Goal: Information Seeking & Learning: Learn about a topic

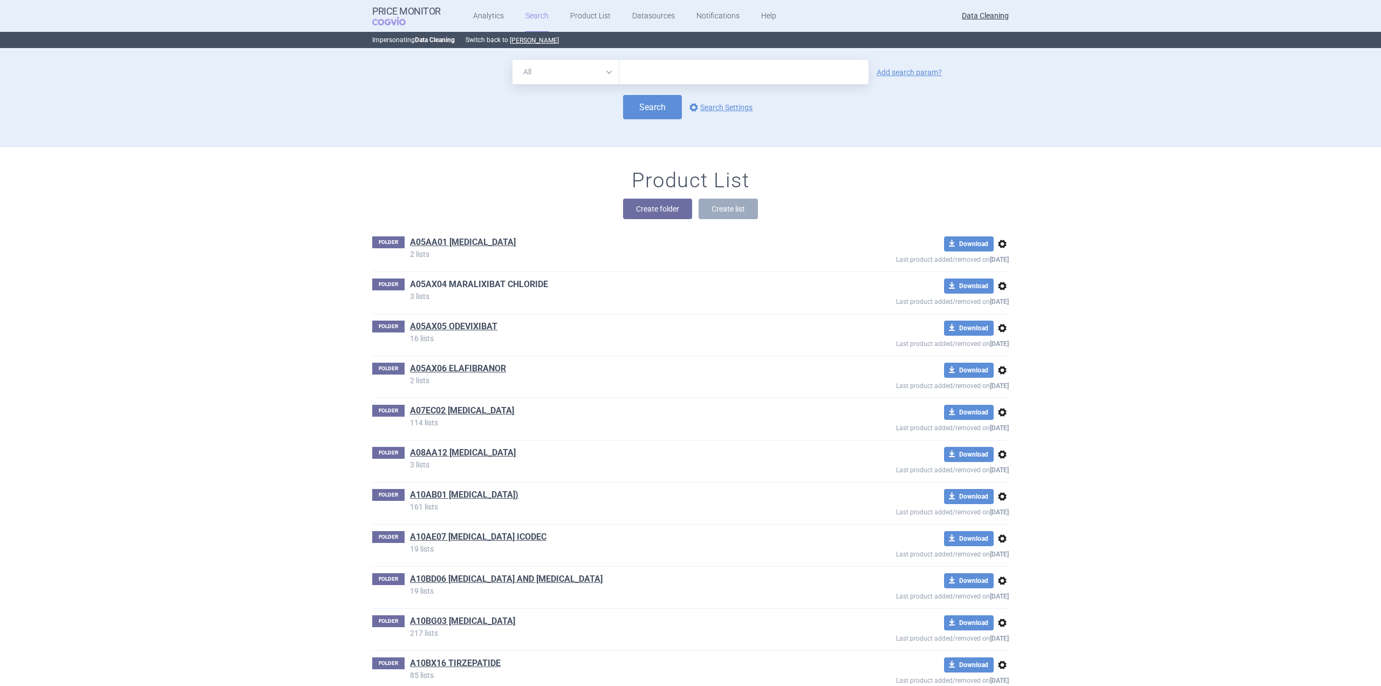
click at [478, 282] on link "A05AX04 MARALIXIBAT CHLORIDE" at bounding box center [479, 284] width 138 height 12
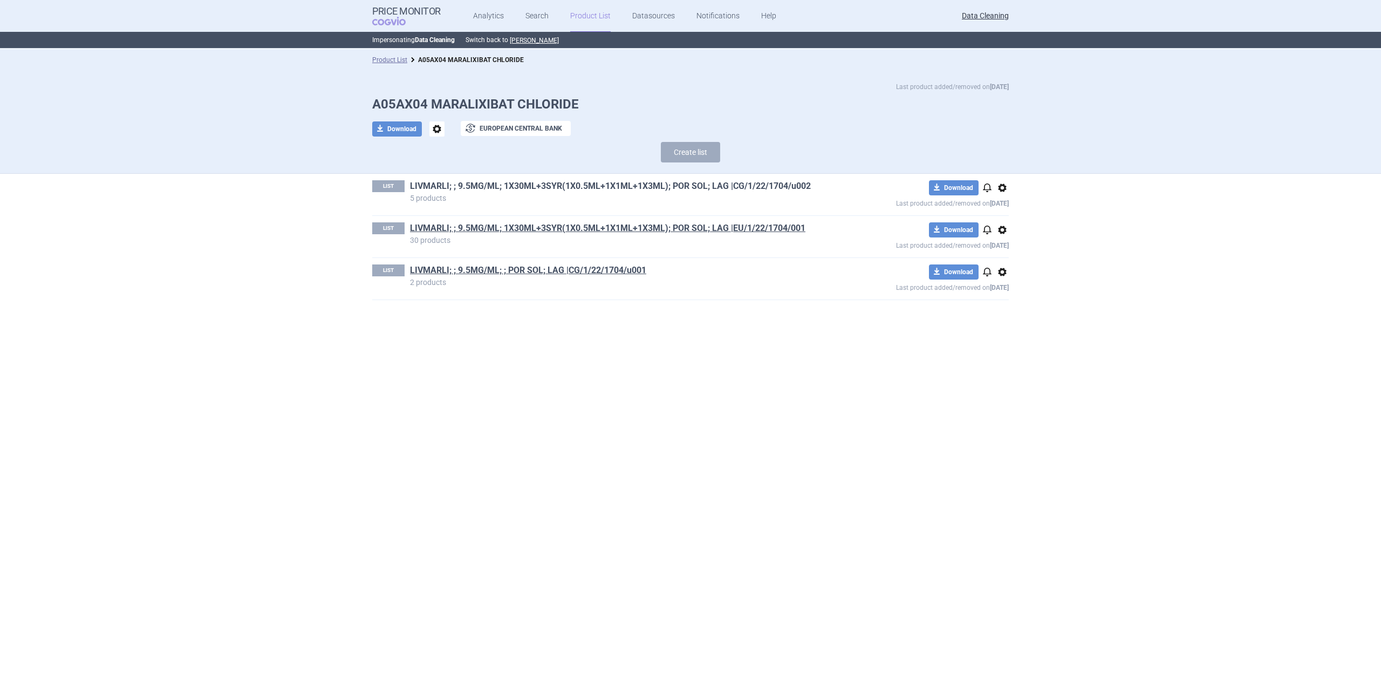
click at [627, 192] on link "LIVMARLI; ; 9.5MG/ML; 1X30ML+3SYR(1X0.5ML+1X1ML+1X3ML); POR SOL; LAG |CG/1/22/1…" at bounding box center [610, 186] width 401 height 12
drag, startPoint x: 827, startPoint y: 184, endPoint x: 420, endPoint y: 191, distance: 406.9
click at [420, 191] on div "LIST LIVMARLI; ; 9.5MG/ML; 1X30ML+3SYR(1X0.5ML+1X1ML+1X3ML); POR SOL; LAG |CG/1…" at bounding box center [690, 195] width 637 height 42
click at [206, 222] on section "Product List A05AX04 MARALIXIBAT CHLORIDE Last product added/removed on [DATE] …" at bounding box center [690, 367] width 1381 height 637
click at [719, 180] on link "LIVMARLI; ; 9.5MG/ML; 1X30ML+3SYR(1X0.5ML+1X1ML+1X3ML); POR SOL; LAG |CG/1/22/1…" at bounding box center [610, 186] width 401 height 12
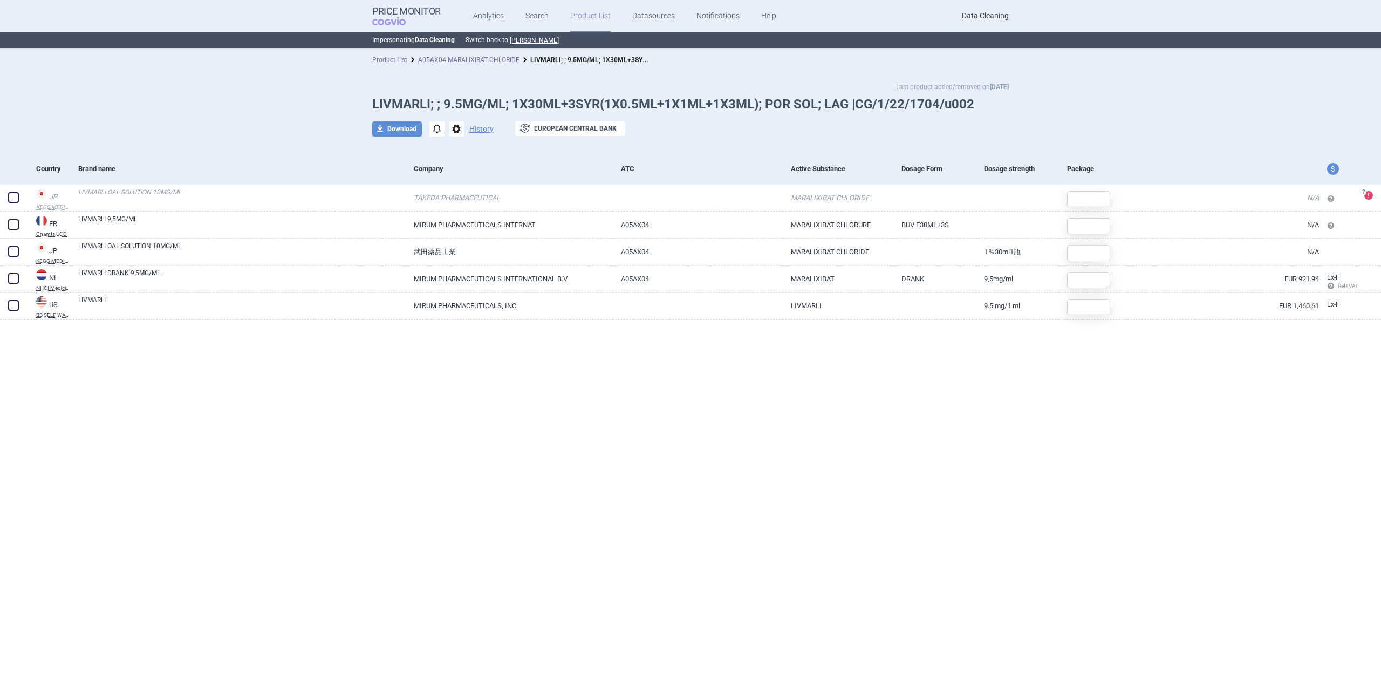
click at [492, 66] on div "Product List A05AX04 MARALIXIBAT CHLORIDE LIVMARLI; ; 9.5MG/ML; 1X30ML+3SYR(1X0…" at bounding box center [690, 60] width 1381 height 22
click at [493, 60] on link "A05AX04 MARALIXIBAT CHLORIDE" at bounding box center [468, 60] width 101 height 8
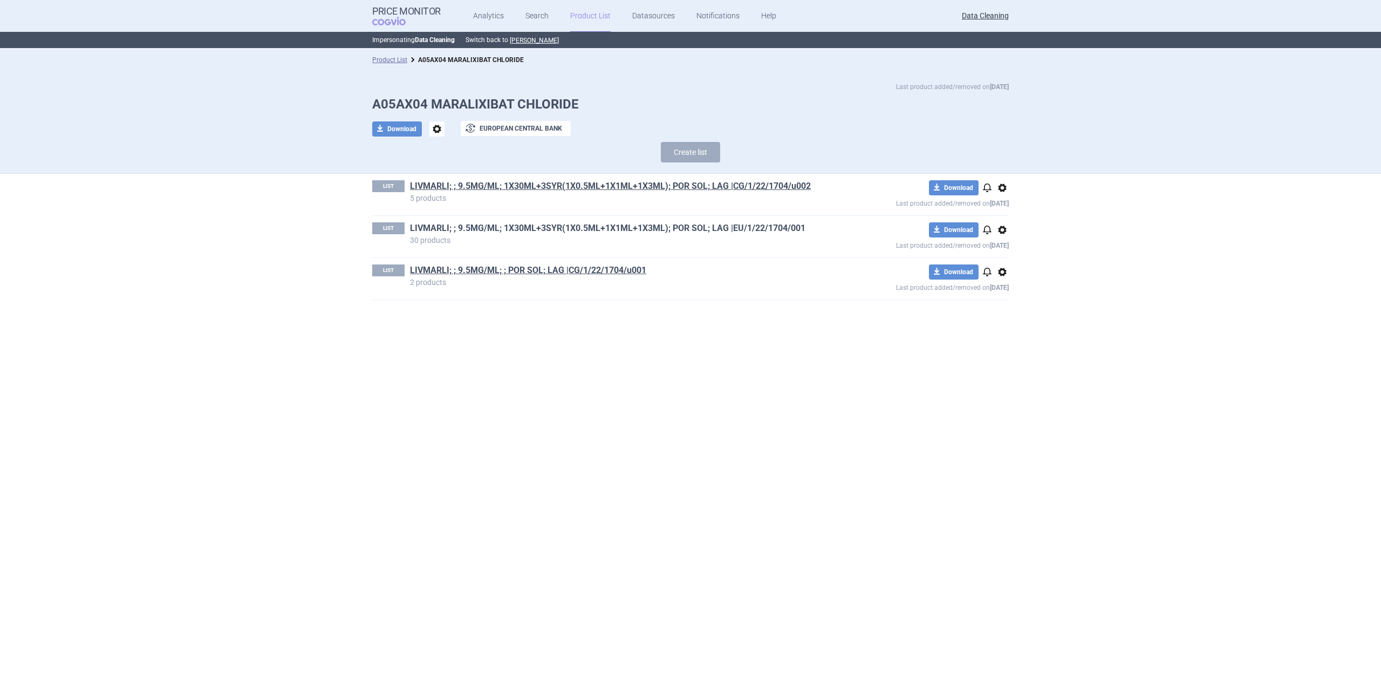
click at [674, 226] on link "LIVMARLI; ; 9.5MG/ML; 1X30ML+3SYR(1X0.5ML+1X1ML+1X3ML); POR SOL; LAG |EU/1/22/1…" at bounding box center [607, 228] width 395 height 12
click at [561, 274] on link "LIVMARLI; ; 9.5MG/ML; ; POR SOL; LAG |CG/1/22/1704/u001" at bounding box center [528, 270] width 236 height 12
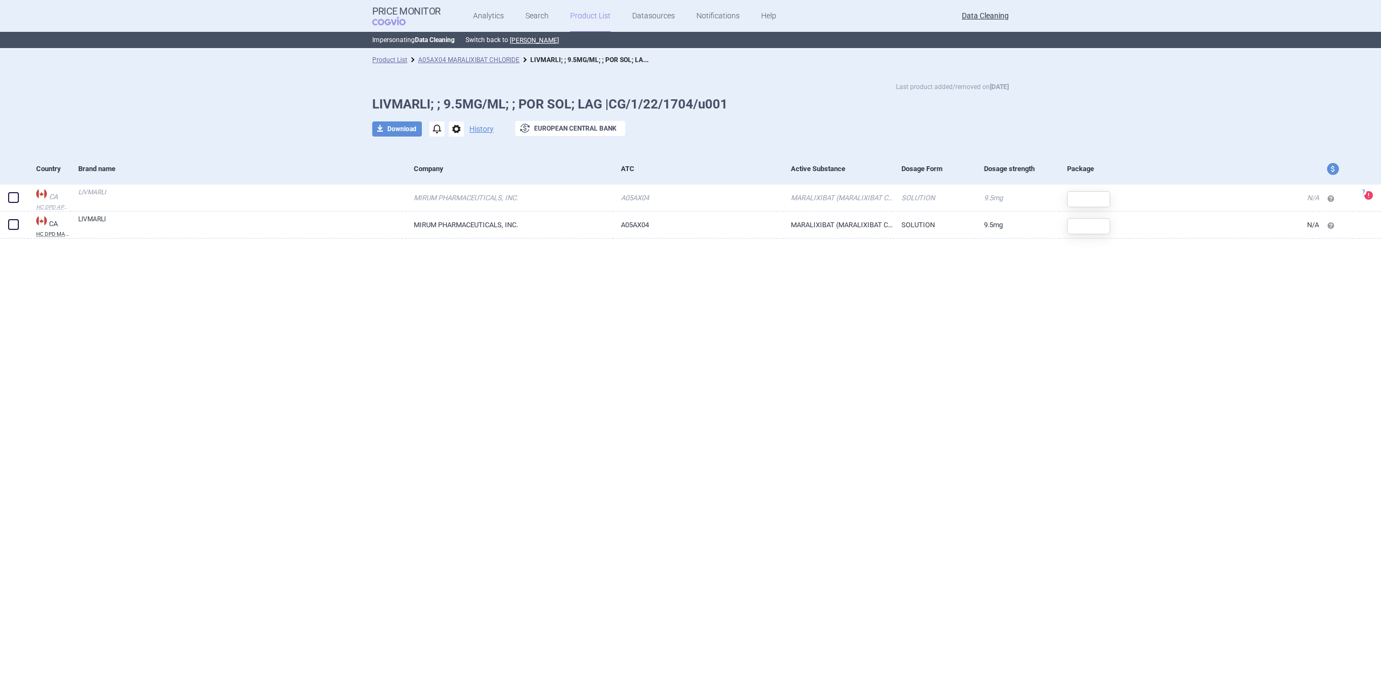
click at [515, 306] on div "Product List A05AX04 MARALIXIBAT CHLORIDE LIVMARLI; ; 9.5MG/ML; ; POR SOL; LAG …" at bounding box center [690, 367] width 1381 height 637
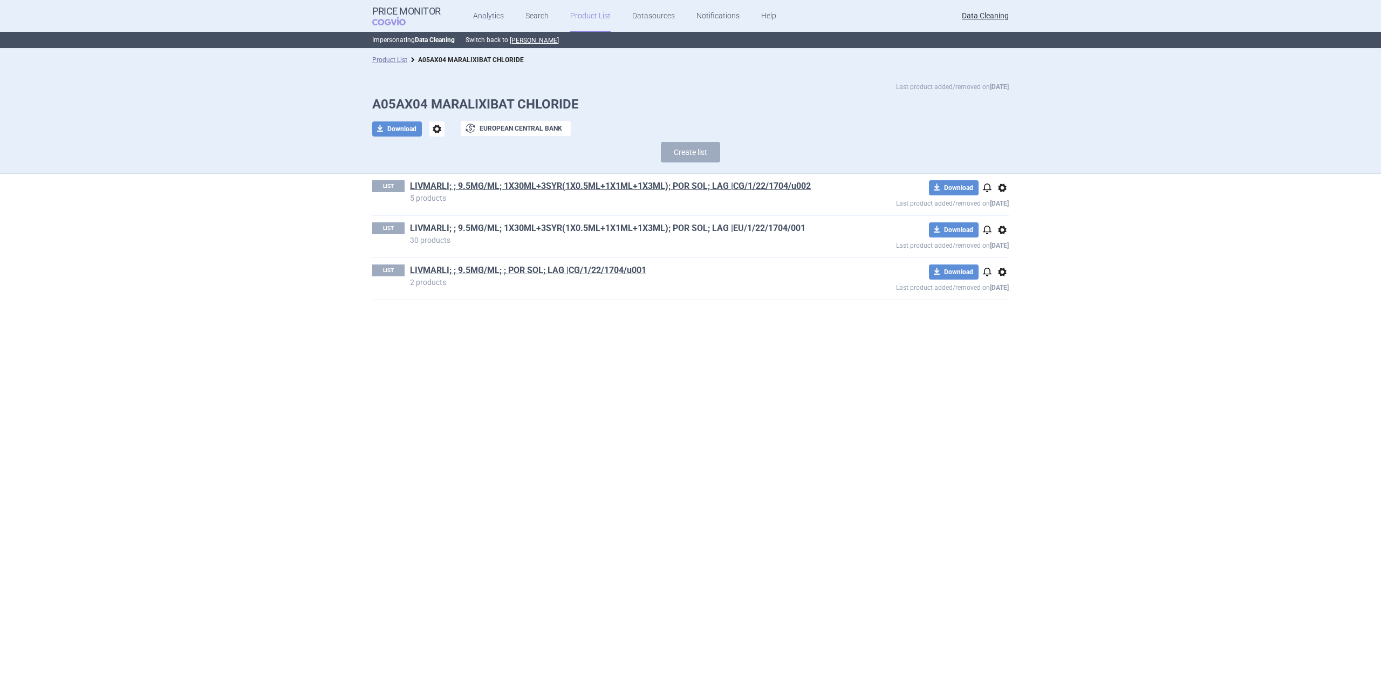
click at [519, 233] on link "LIVMARLI; ; 9.5MG/ML; 1X30ML+3SYR(1X0.5ML+1X1ML+1X3ML); POR SOL; LAG |EU/1/22/1…" at bounding box center [607, 228] width 395 height 12
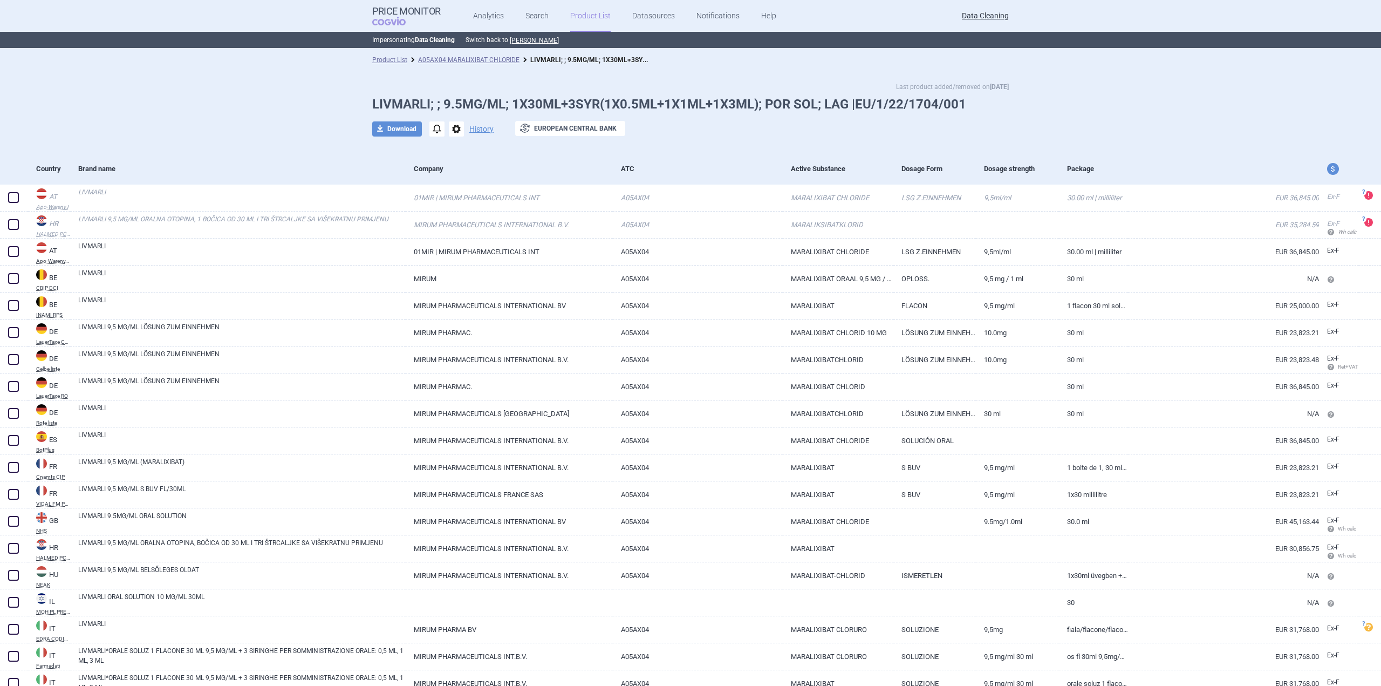
click at [281, 137] on div "Last product added/removed on [DATE] LIVMARLI; ; 9.5MG/ML; 1X30ML+3SYR(1X0.5ML+…" at bounding box center [690, 112] width 1381 height 83
click at [478, 59] on link "A05AX04 MARALIXIBAT CHLORIDE" at bounding box center [468, 60] width 101 height 8
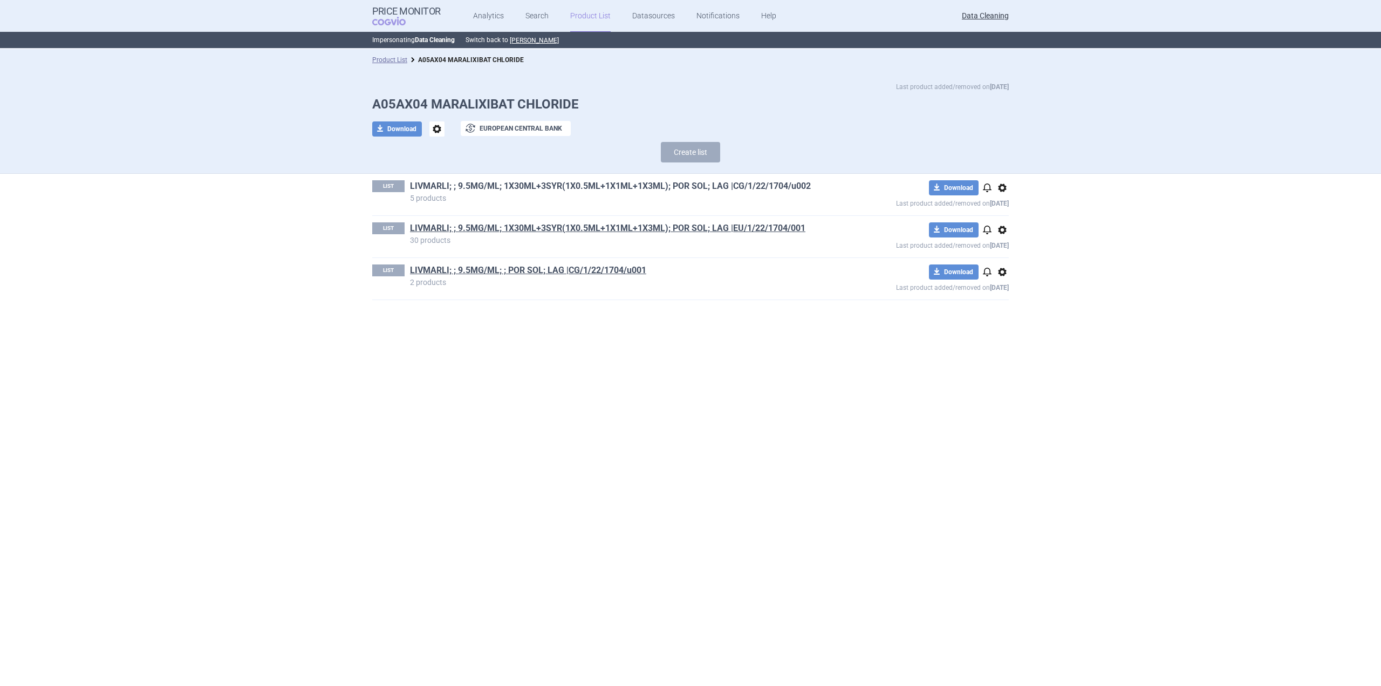
click at [699, 186] on link "LIVMARLI; ; 9.5MG/ML; 1X30ML+3SYR(1X0.5ML+1X1ML+1X3ML); POR SOL; LAG |CG/1/22/1…" at bounding box center [610, 186] width 401 height 12
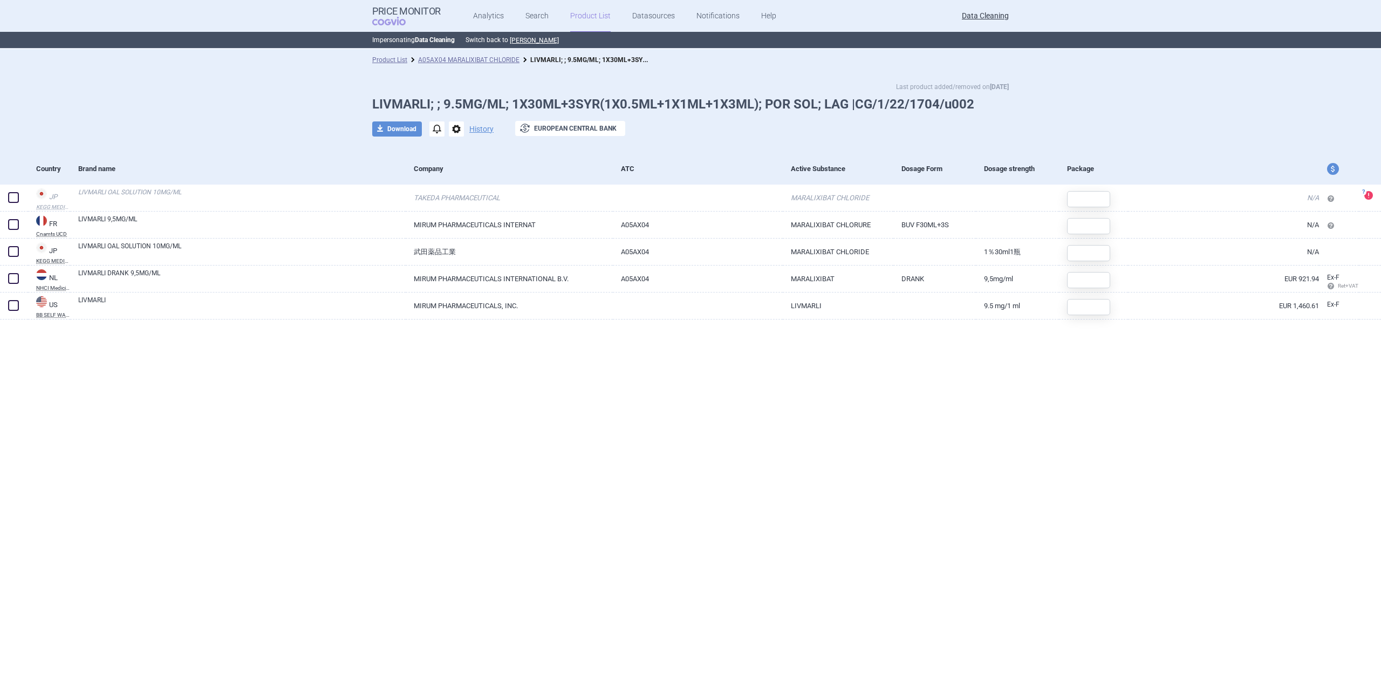
click at [744, 431] on div "Product List A05AX04 MARALIXIBAT CHLORIDE LIVMARLI; ; 9.5MG/ML; 1X30ML+3SYR(1X0…" at bounding box center [690, 367] width 1381 height 637
click at [458, 58] on link "A05AX04 MARALIXIBAT CHLORIDE" at bounding box center [468, 60] width 101 height 8
